Goal: Navigation & Orientation: Find specific page/section

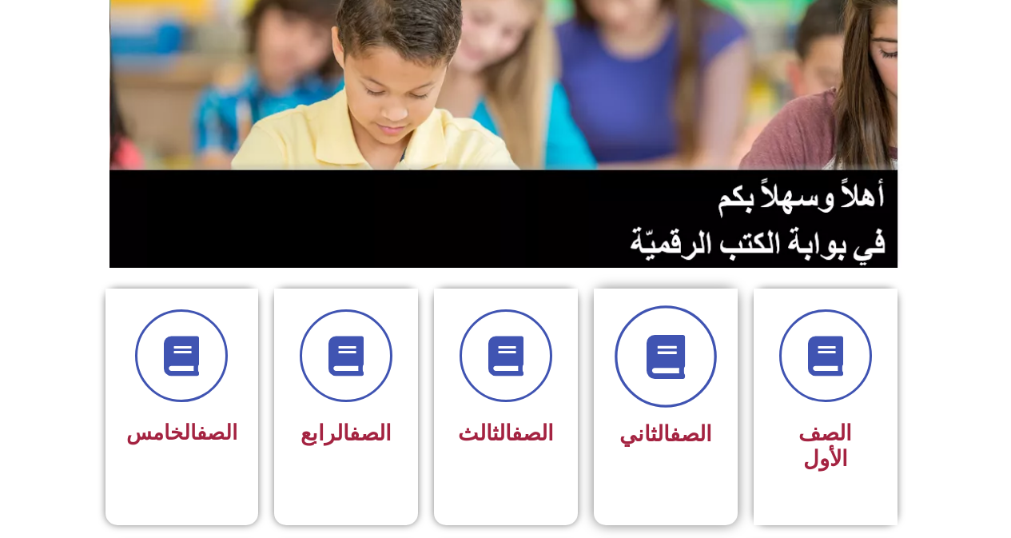
scroll to position [240, 0]
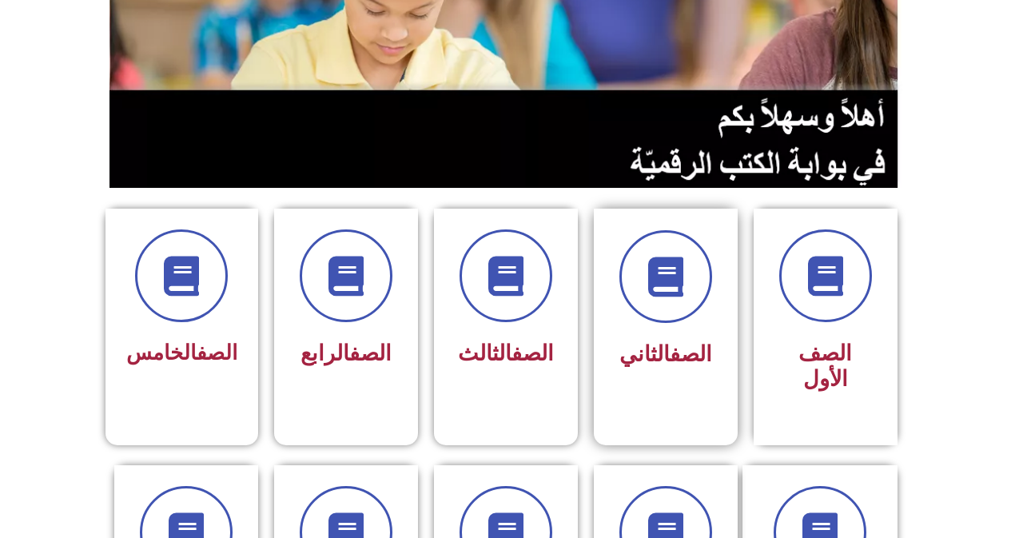
click at [644, 330] on div "الصف الثاني" at bounding box center [665, 302] width 101 height 145
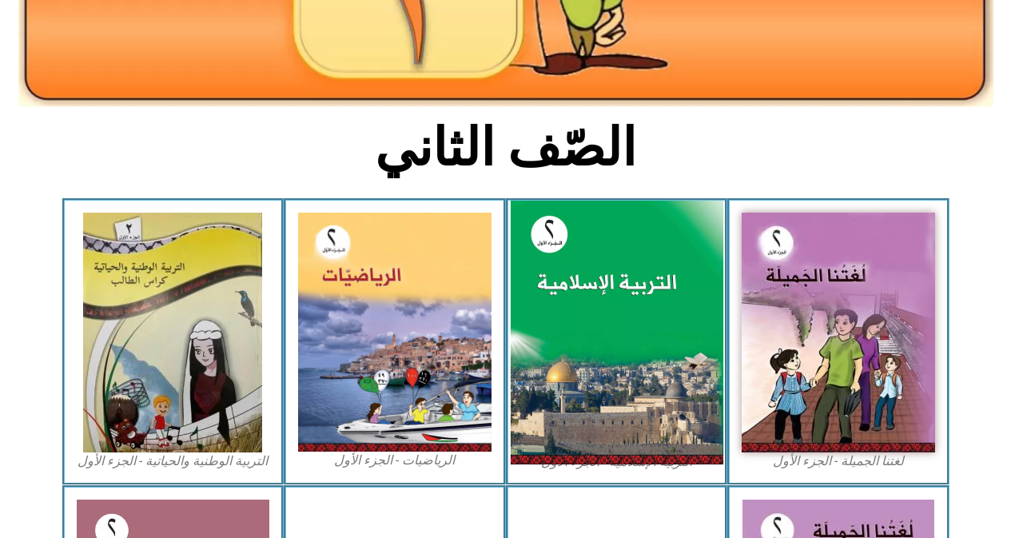
scroll to position [320, 0]
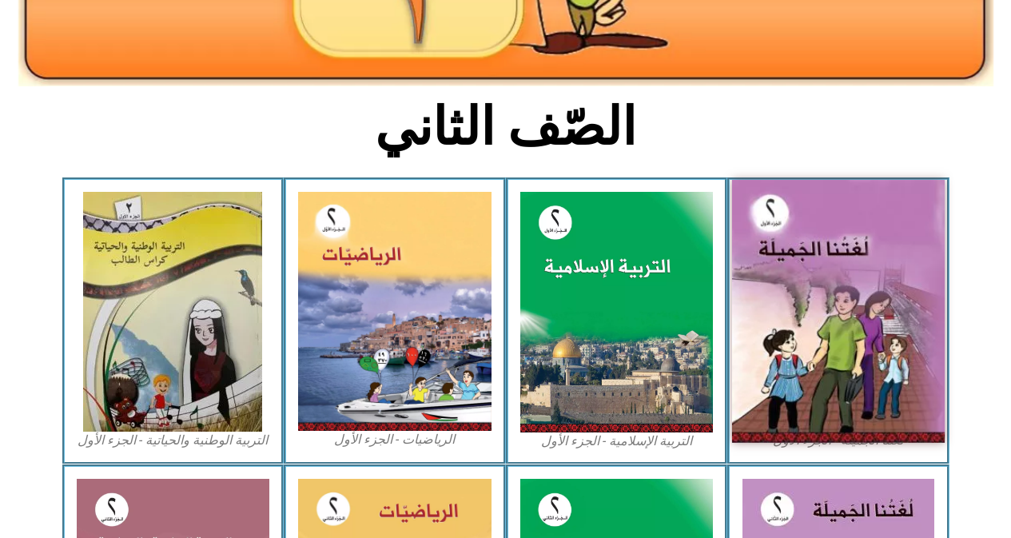
click at [856, 329] on img at bounding box center [838, 311] width 213 height 263
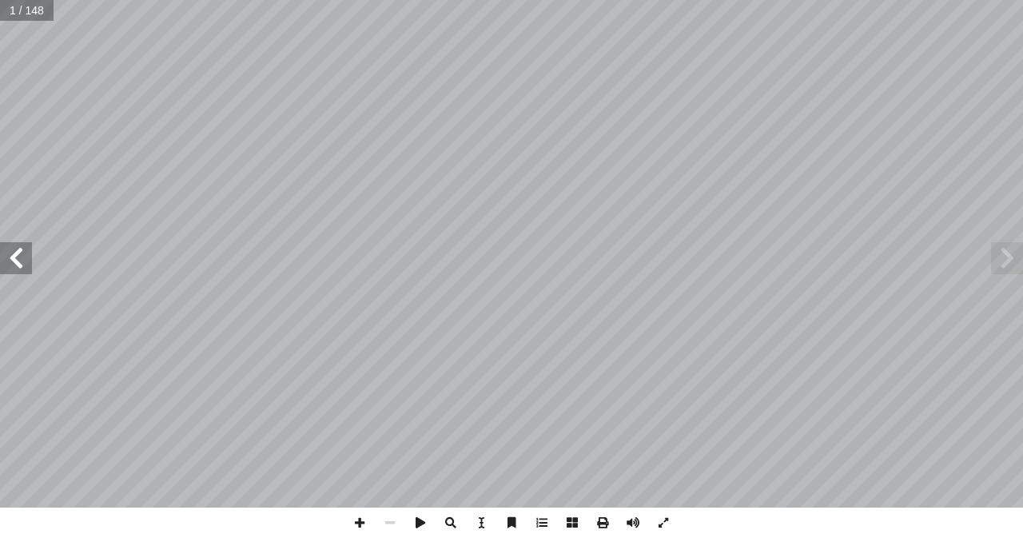
click at [16, 260] on span at bounding box center [16, 258] width 32 height 32
click at [16, 259] on span at bounding box center [16, 258] width 32 height 32
click at [17, 259] on span at bounding box center [16, 258] width 32 height 32
click at [18, 259] on span at bounding box center [16, 258] width 32 height 32
